Goal: Task Accomplishment & Management: Manage account settings

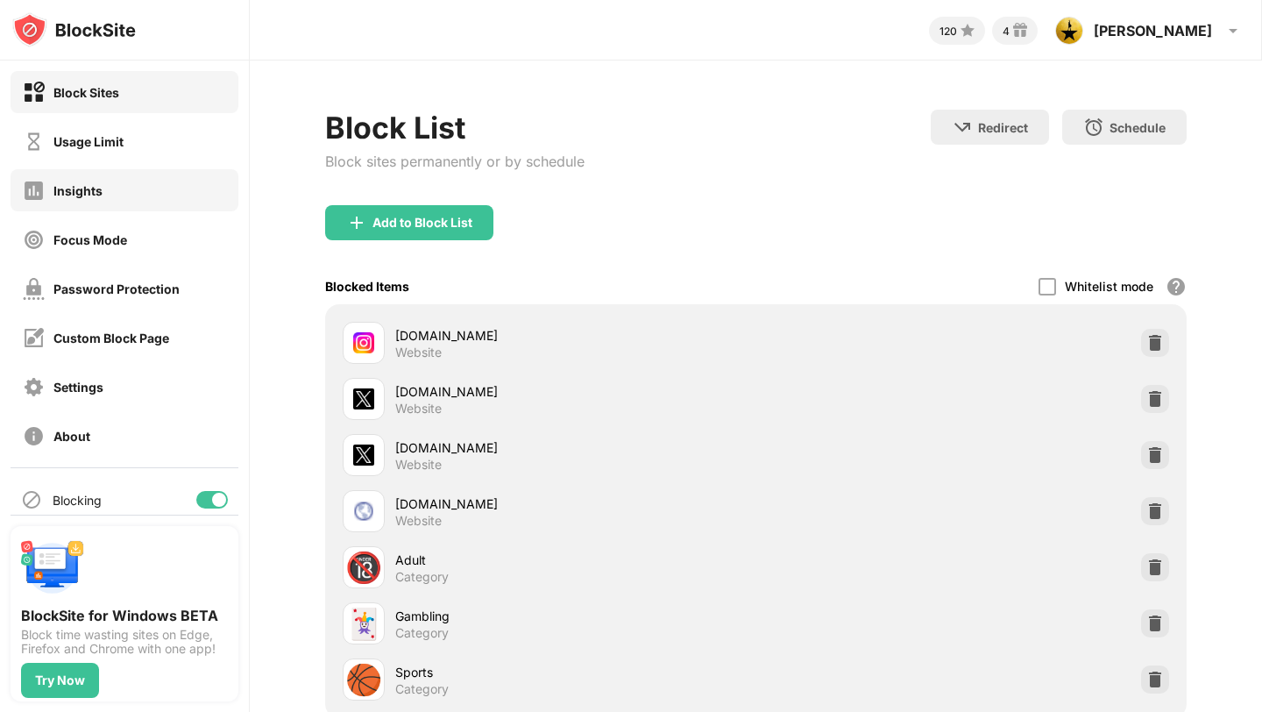
click at [120, 151] on div "Usage Limit" at bounding box center [73, 142] width 101 height 22
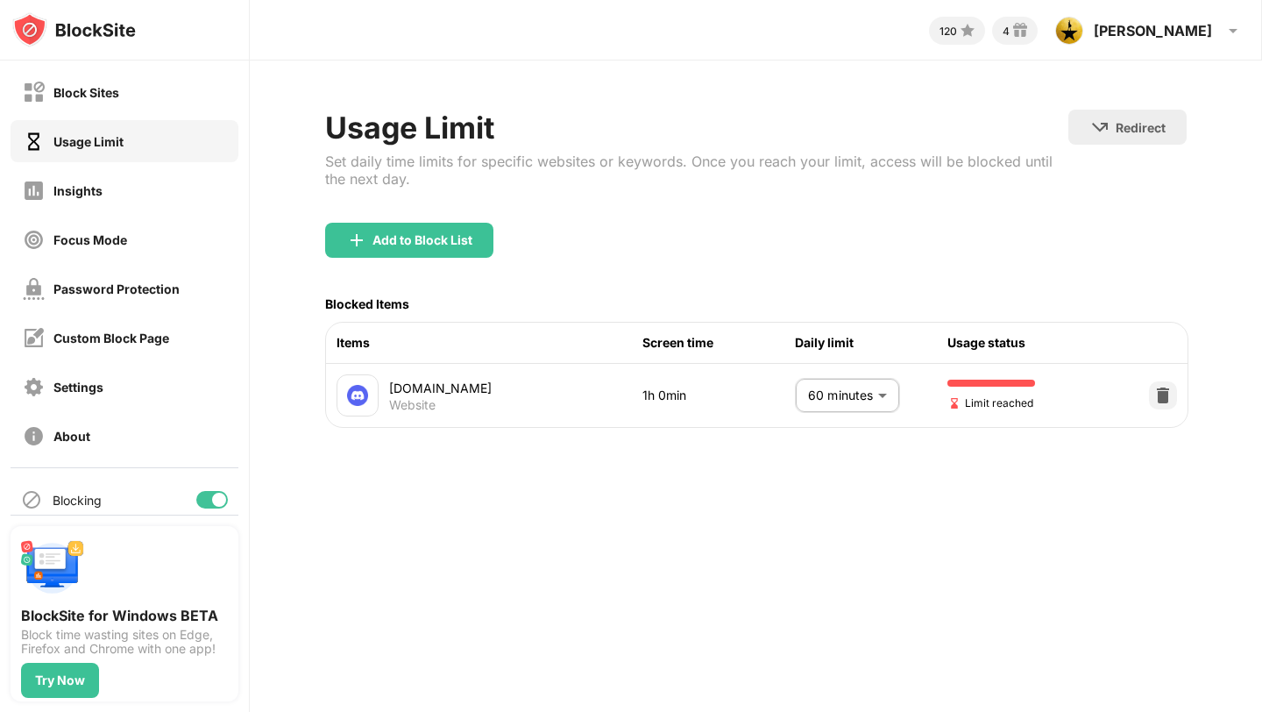
click at [817, 397] on body "Block Sites Usage Limit Insights Focus Mode Password Protection Custom Block Pa…" at bounding box center [631, 356] width 1262 height 712
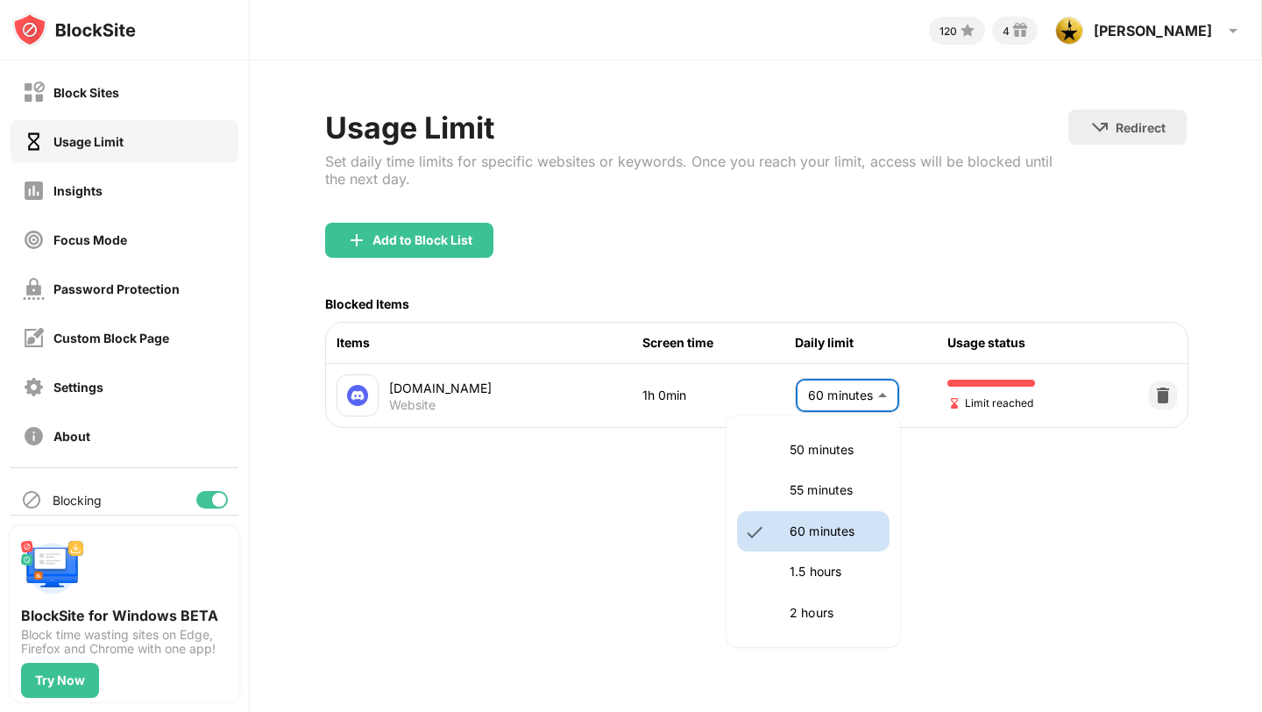
click at [784, 564] on li "1.5 hours" at bounding box center [813, 571] width 153 height 40
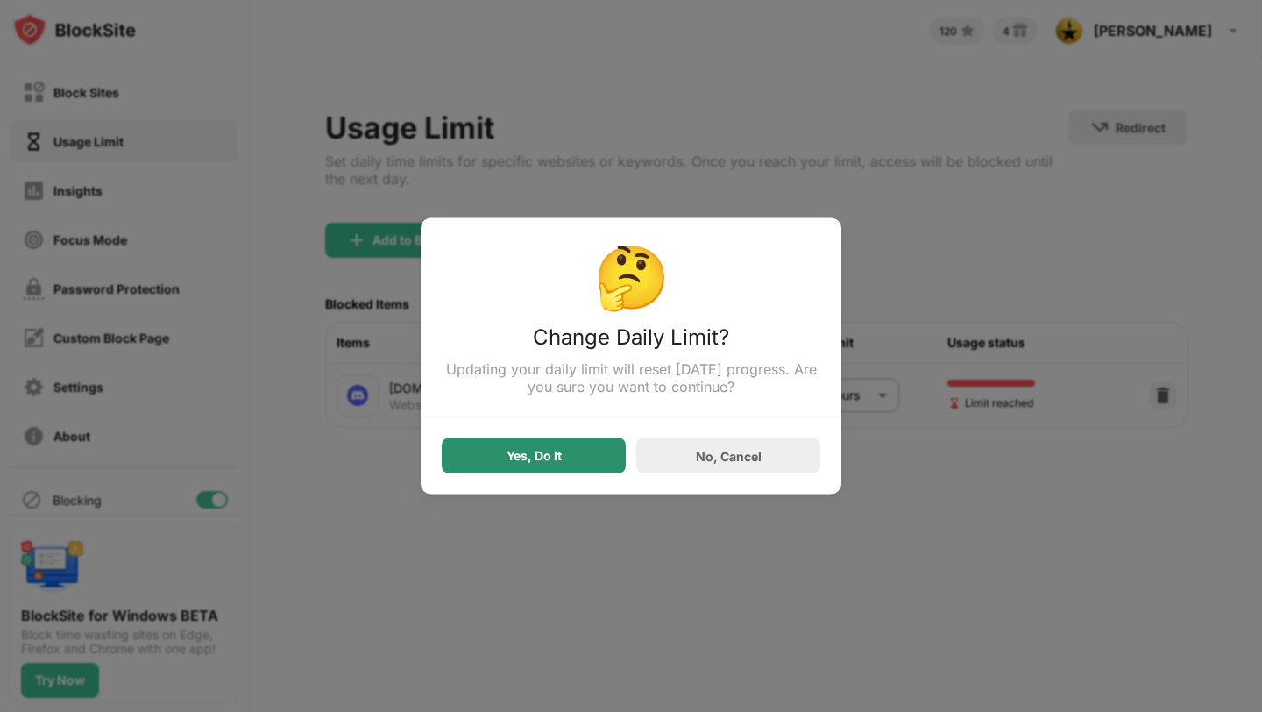
click at [572, 455] on div "Yes, Do It" at bounding box center [534, 455] width 184 height 35
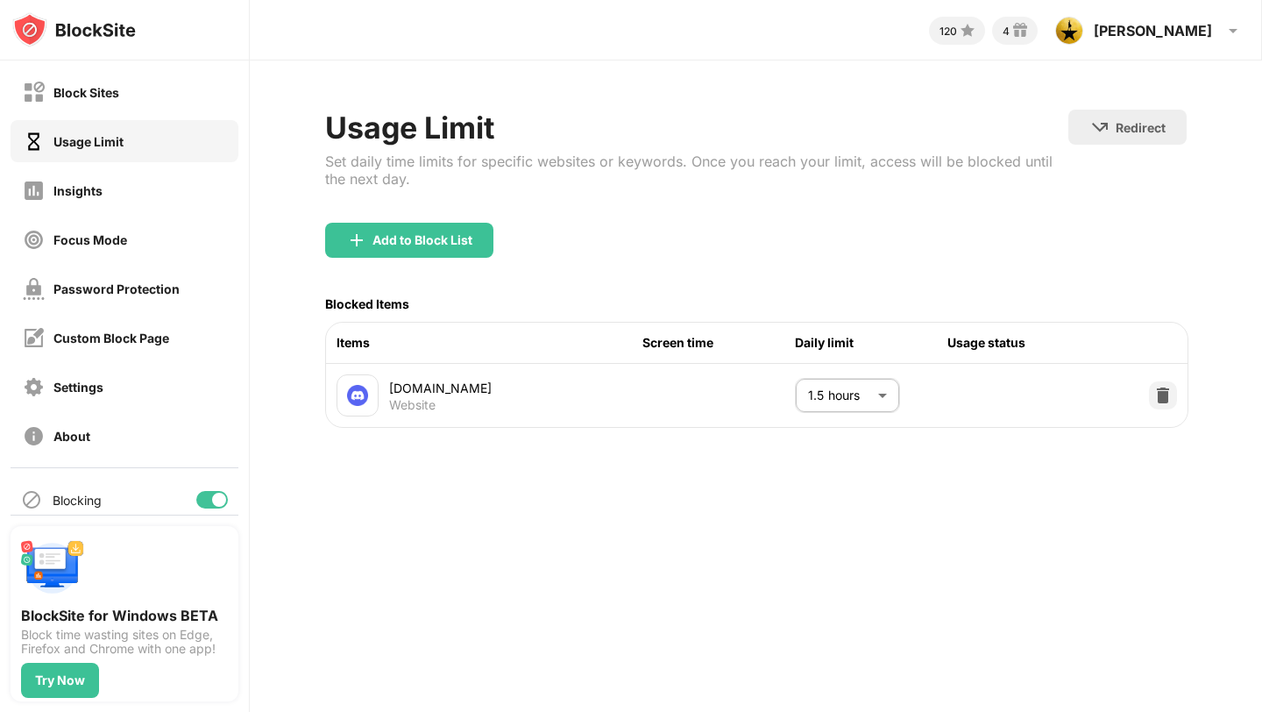
click at [861, 393] on body "Block Sites Usage Limit Insights Focus Mode Password Protection Custom Block Pa…" at bounding box center [631, 356] width 1262 height 712
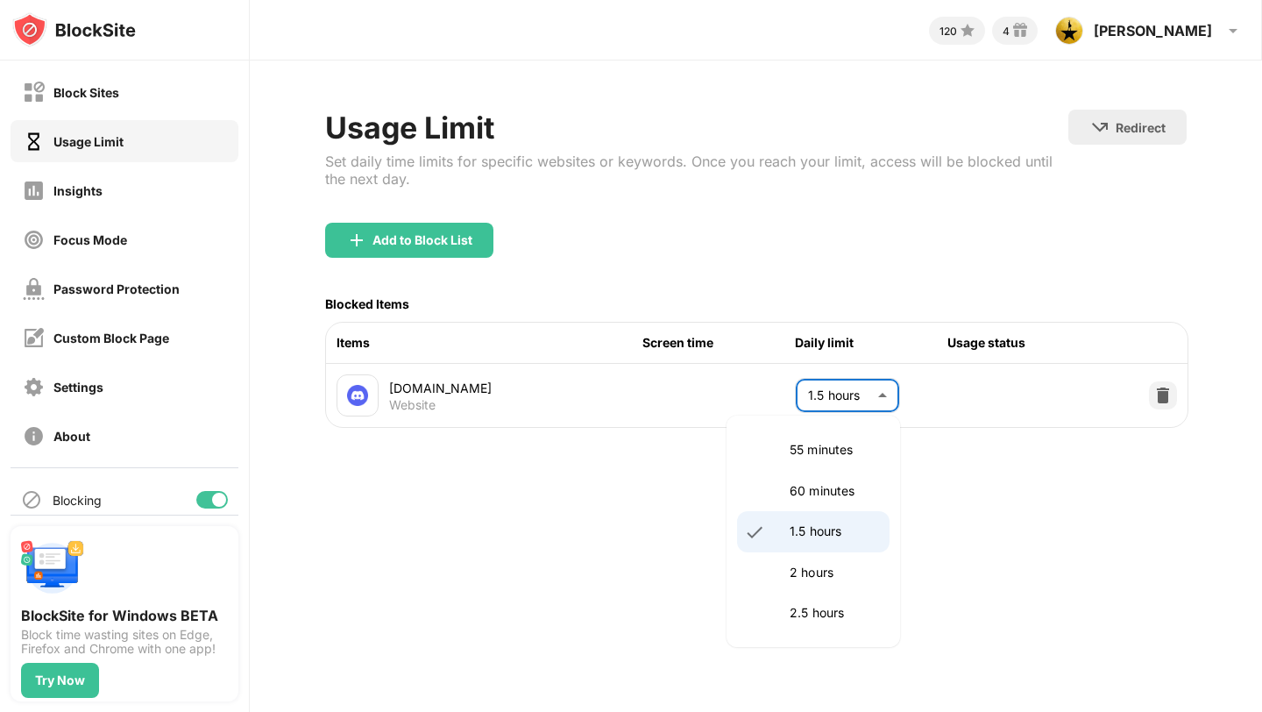
click at [823, 506] on li "60 minutes" at bounding box center [813, 491] width 153 height 40
type input "**"
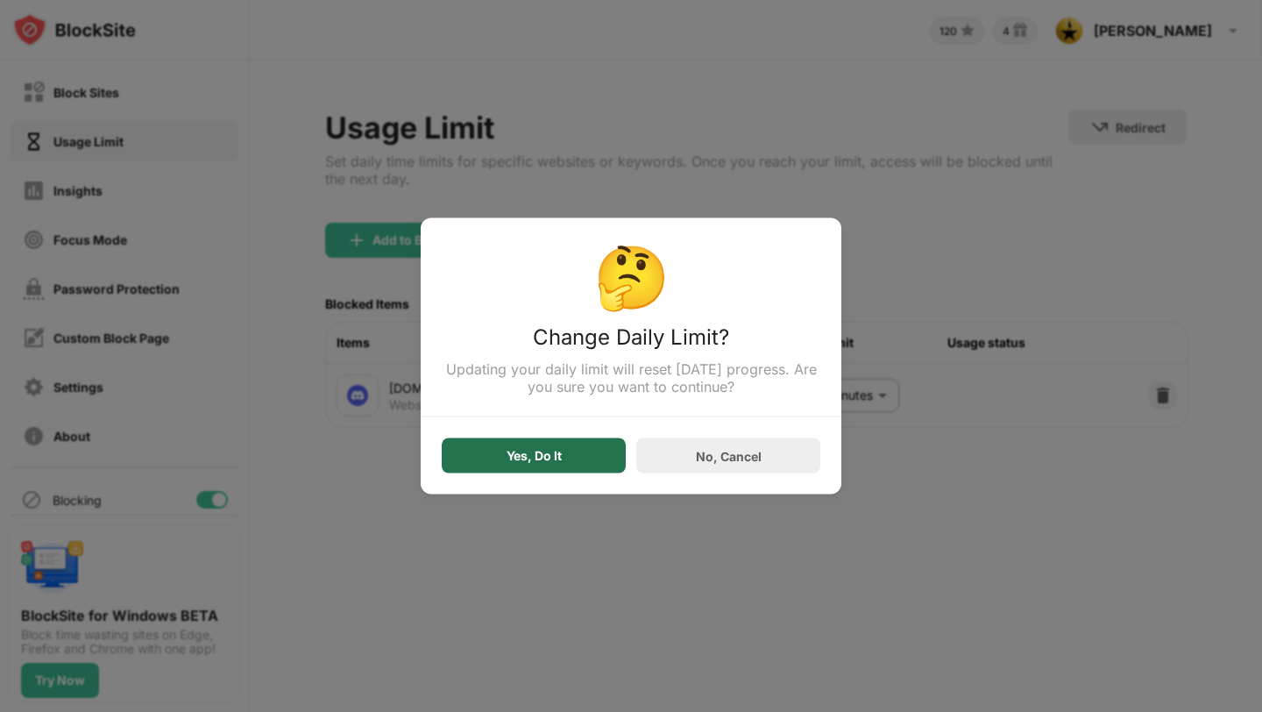
click at [554, 469] on div "Yes, Do It" at bounding box center [534, 455] width 184 height 35
